Goal: Transaction & Acquisition: Obtain resource

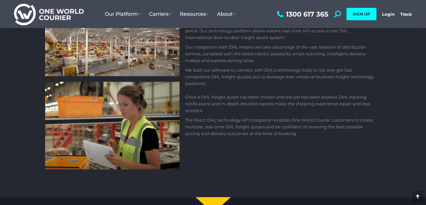
scroll to position [561, 0]
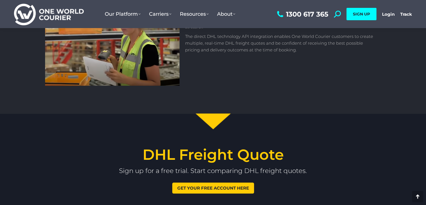
click at [206, 187] on span "Get your free account here" at bounding box center [213, 188] width 72 height 4
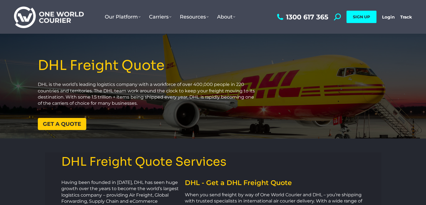
click at [67, 123] on span "Get a quote" at bounding box center [62, 123] width 38 height 5
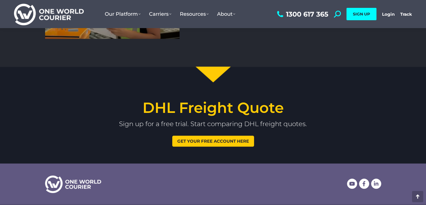
scroll to position [617, 0]
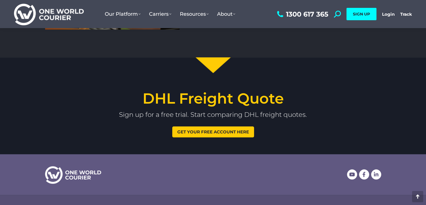
click at [209, 131] on span "Get your free account here" at bounding box center [213, 132] width 72 height 4
